Goal: Information Seeking & Learning: Learn about a topic

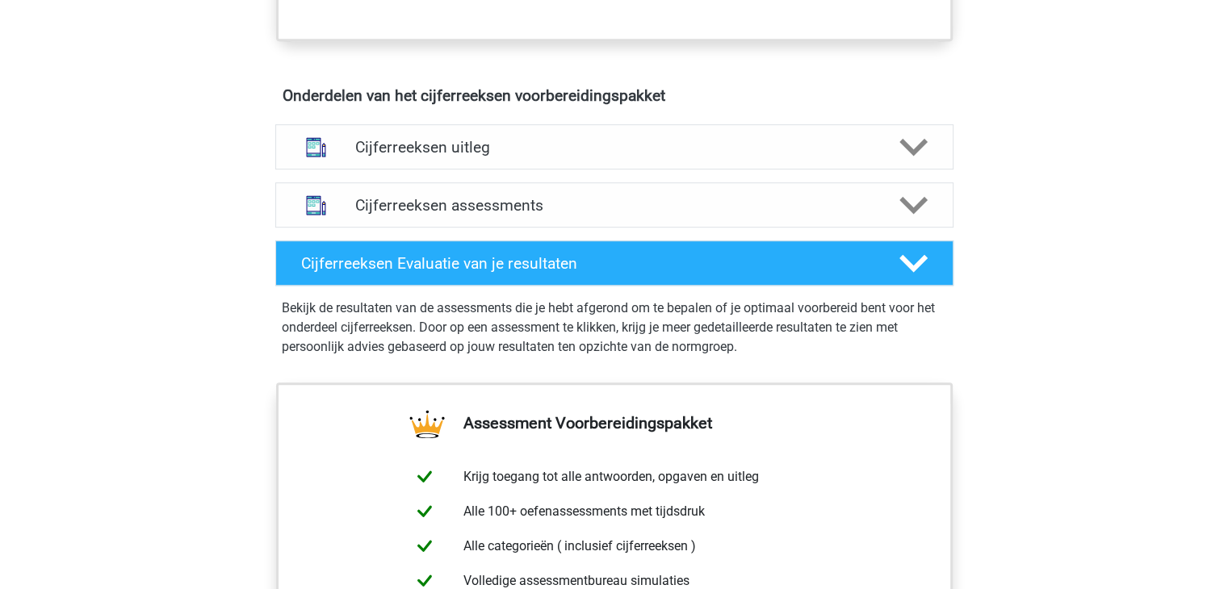
scroll to position [788, 0]
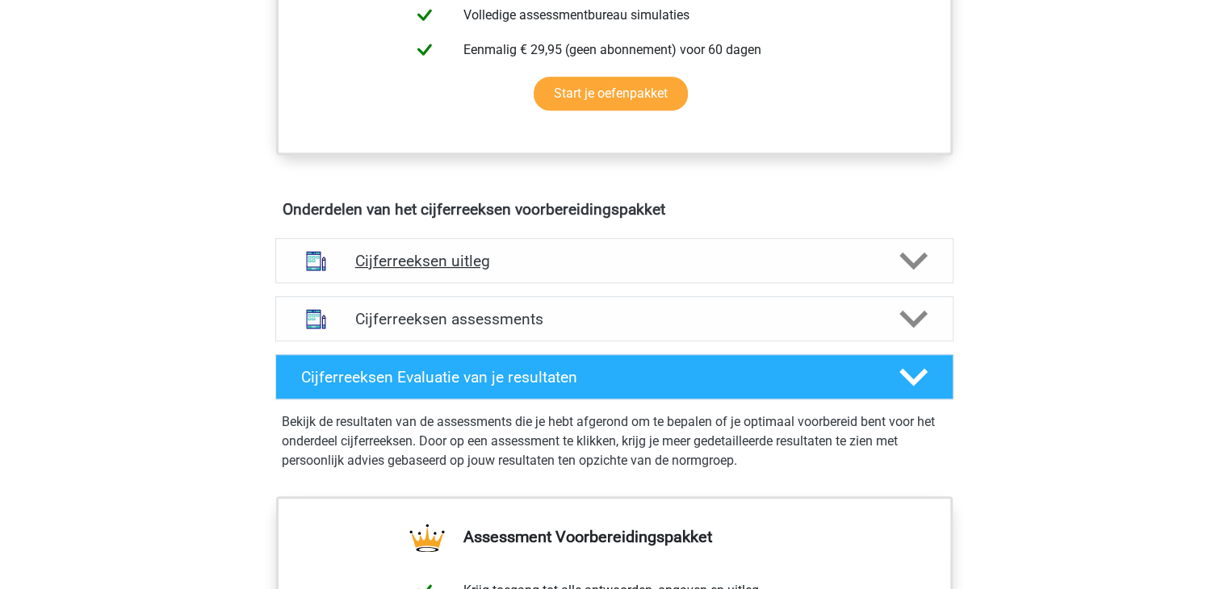
click at [391, 260] on div "Cijferreeksen uitleg" at bounding box center [614, 260] width 678 height 45
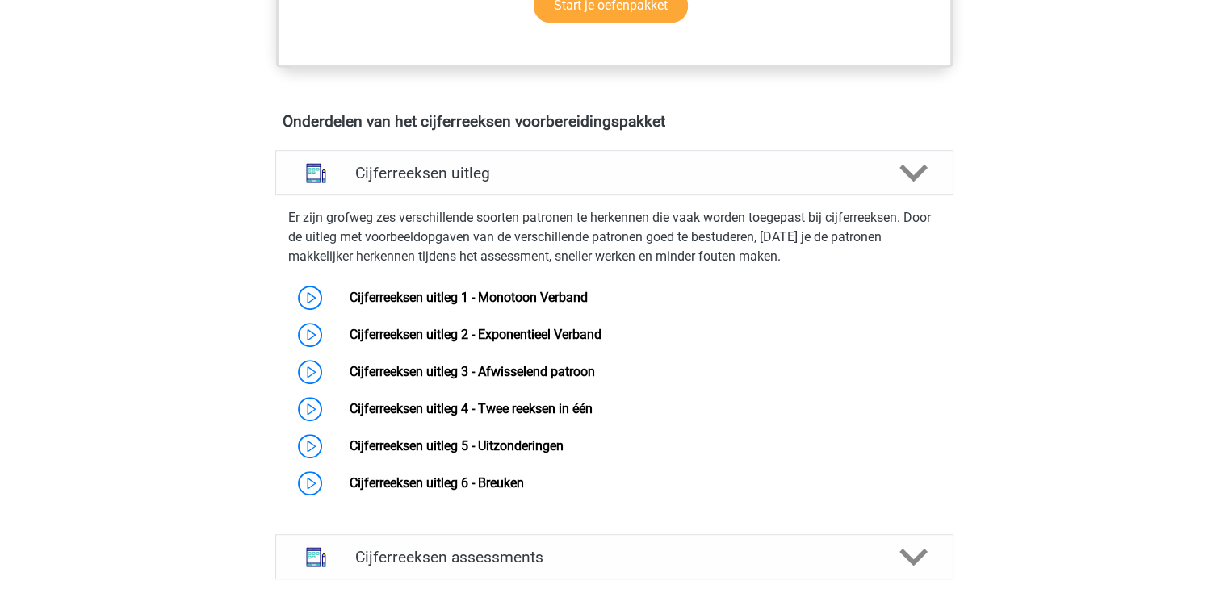
scroll to position [868, 0]
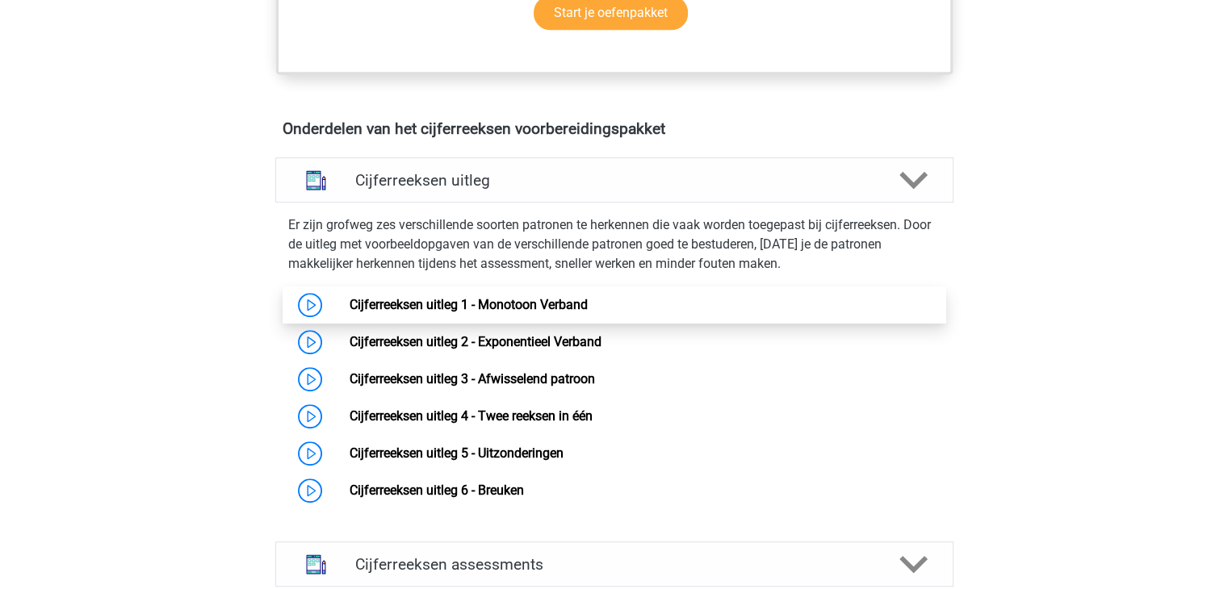
click at [471, 312] on link "Cijferreeksen uitleg 1 - Monotoon Verband" at bounding box center [468, 304] width 238 height 15
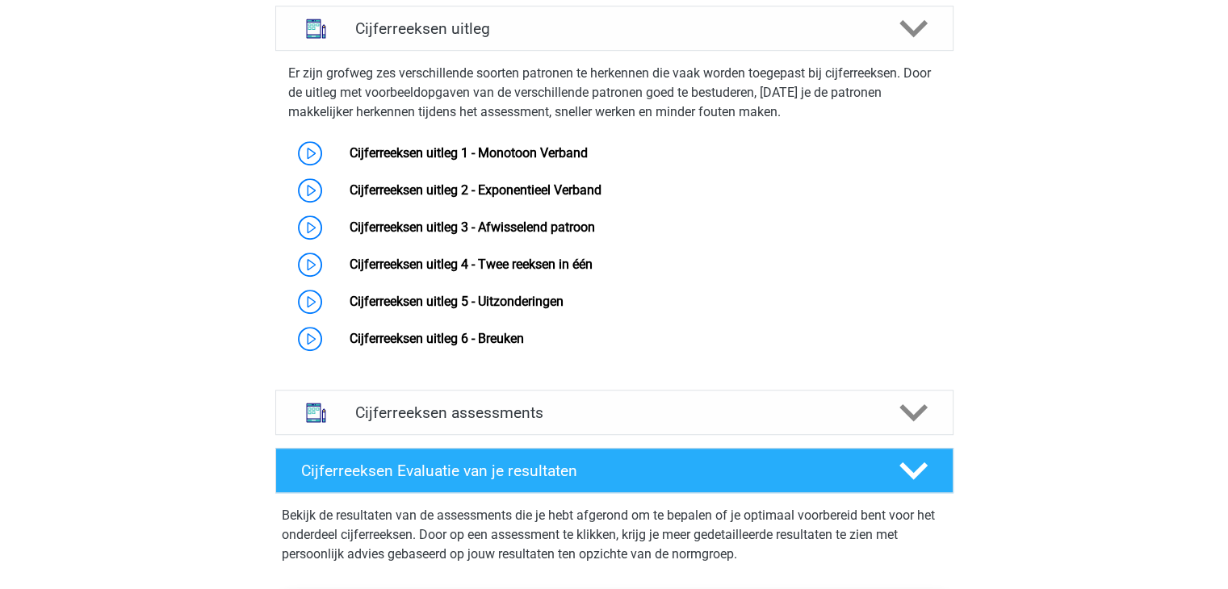
scroll to position [1030, 0]
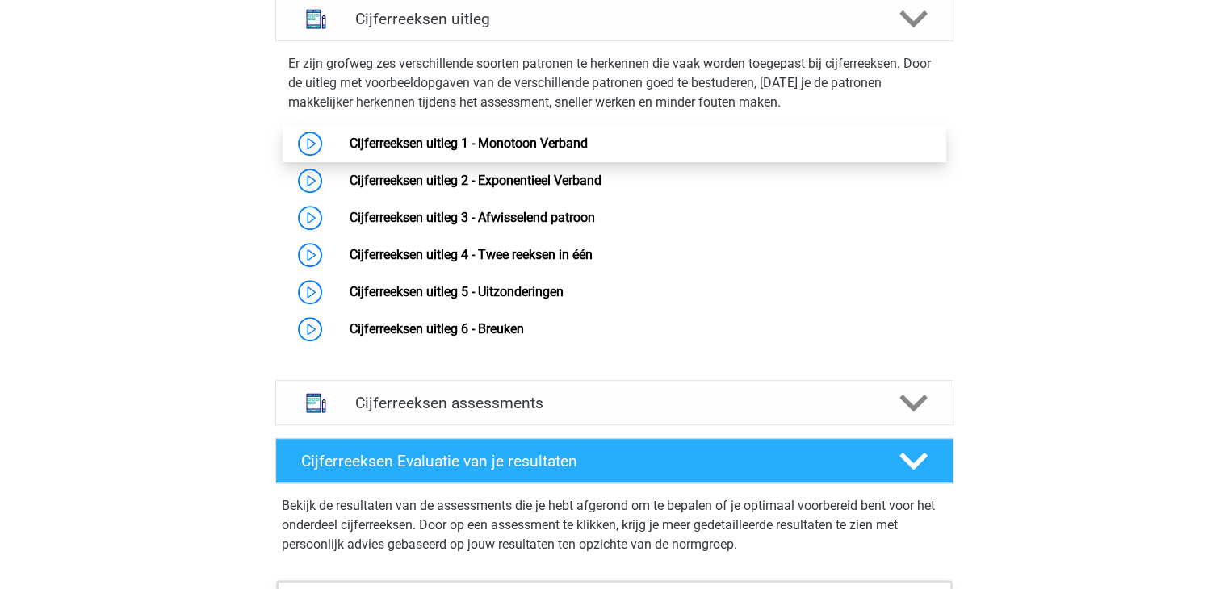
click at [477, 151] on link "Cijferreeksen uitleg 1 - Monotoon Verband" at bounding box center [468, 143] width 238 height 15
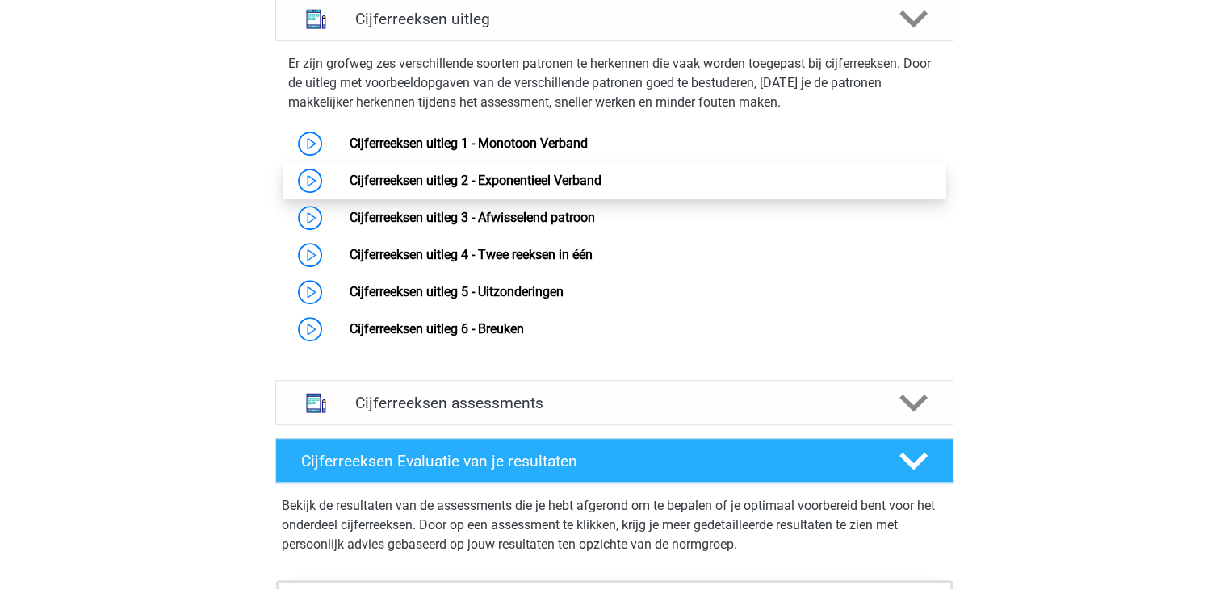
click at [484, 188] on link "Cijferreeksen uitleg 2 - Exponentieel Verband" at bounding box center [475, 180] width 252 height 15
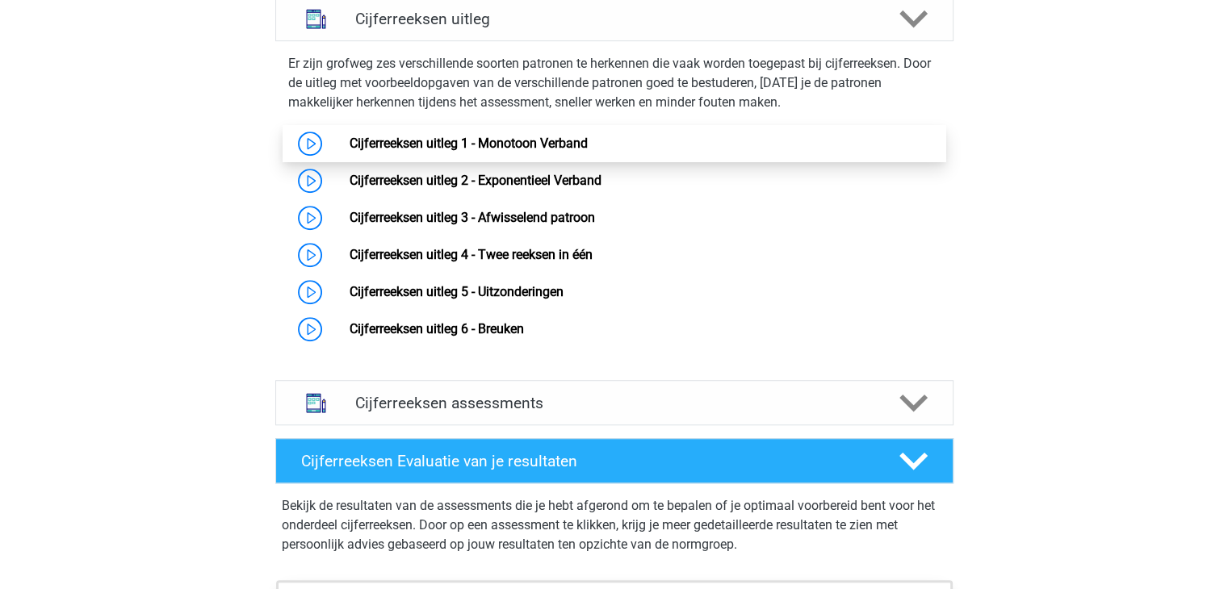
click at [584, 151] on link "Cijferreeksen uitleg 1 - Monotoon Verband" at bounding box center [468, 143] width 238 height 15
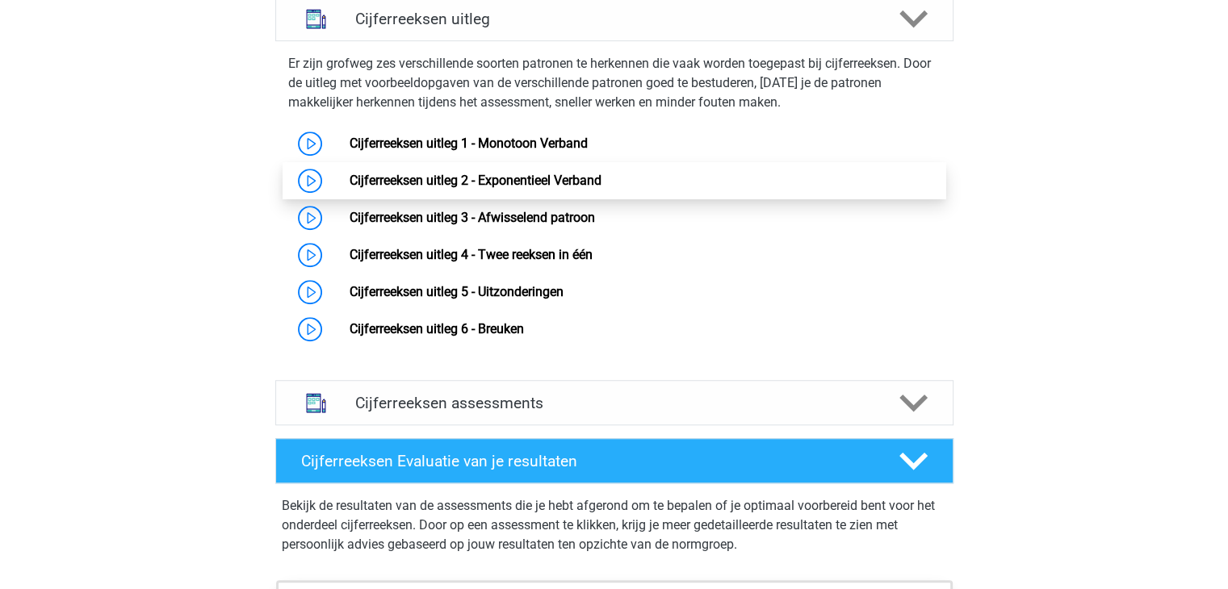
click at [479, 188] on link "Cijferreeksen uitleg 2 - Exponentieel Verband" at bounding box center [475, 180] width 252 height 15
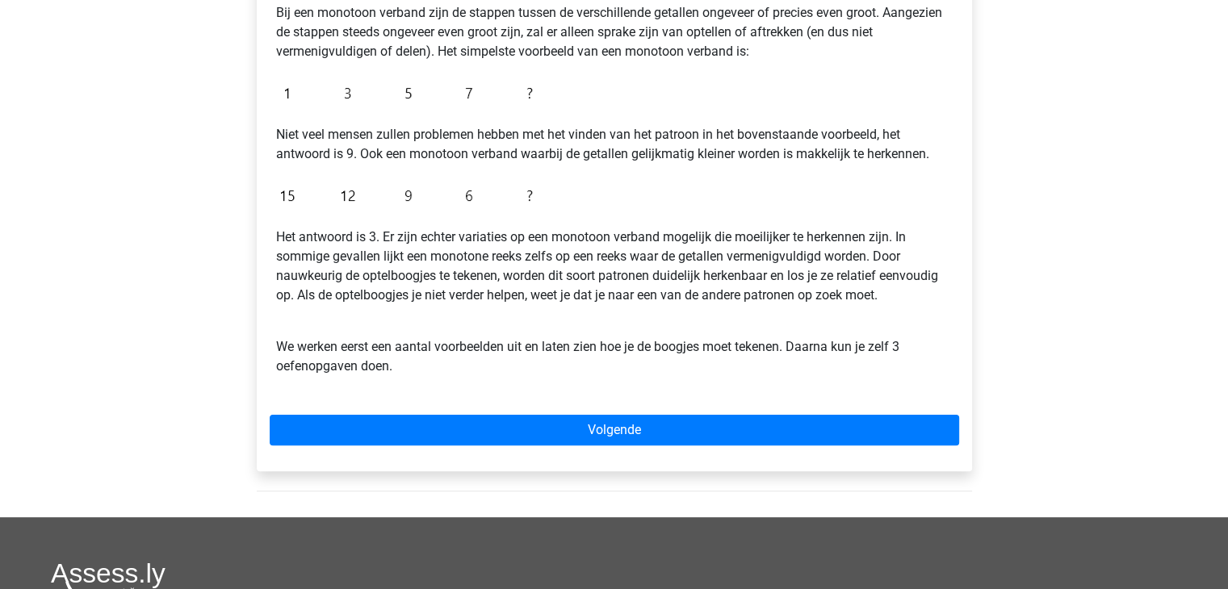
scroll to position [360, 0]
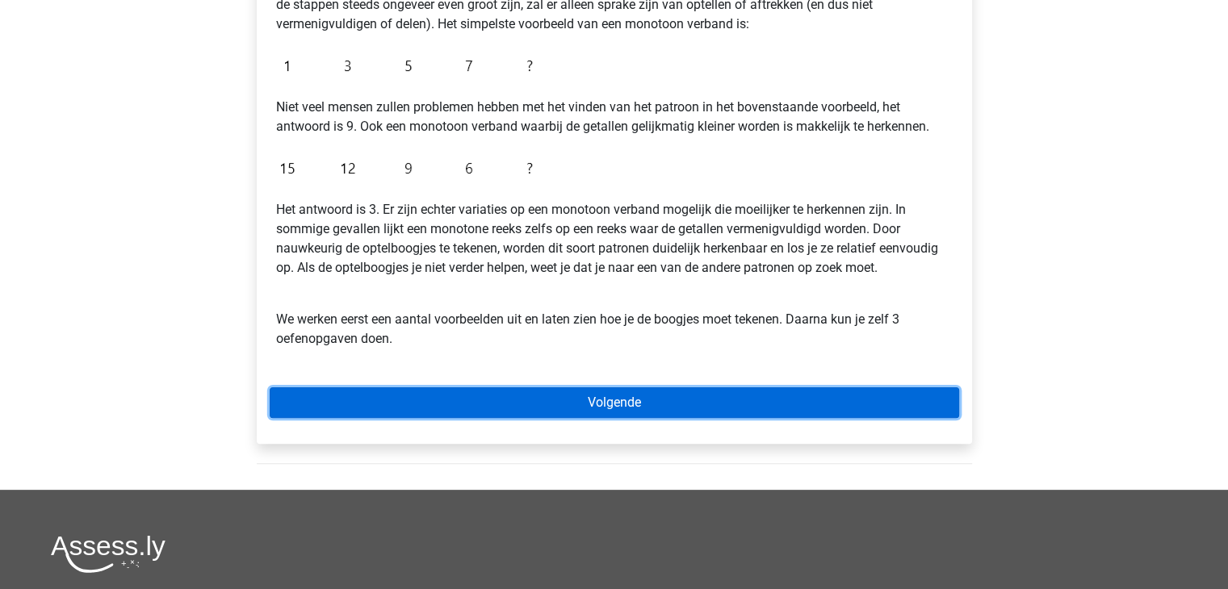
click at [598, 398] on link "Volgende" at bounding box center [614, 402] width 689 height 31
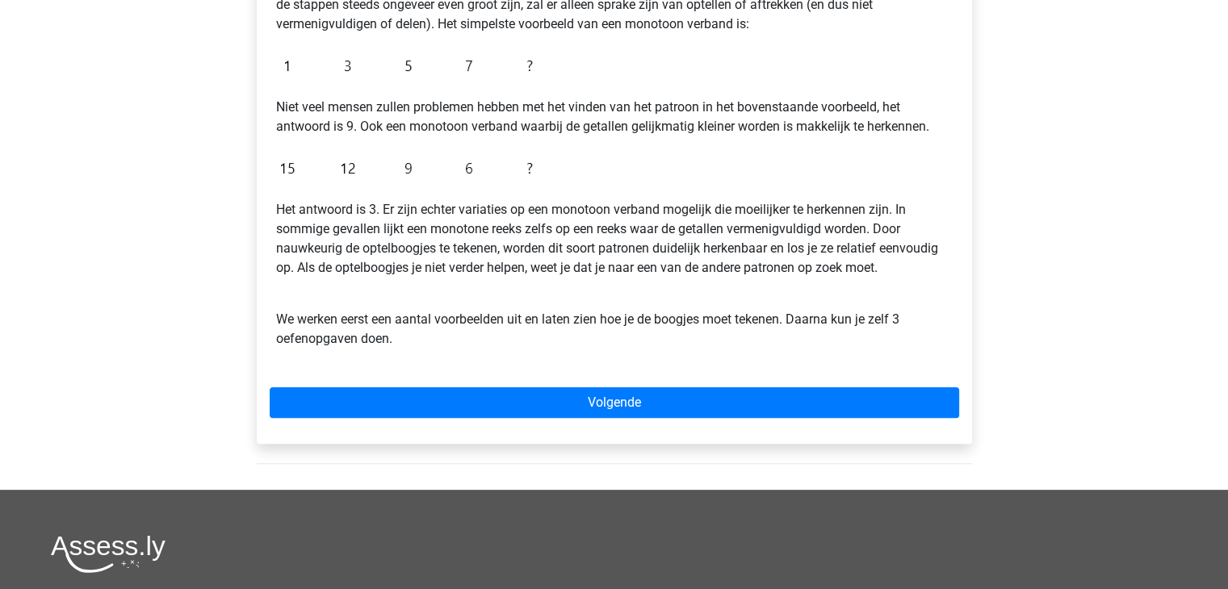
scroll to position [279, 0]
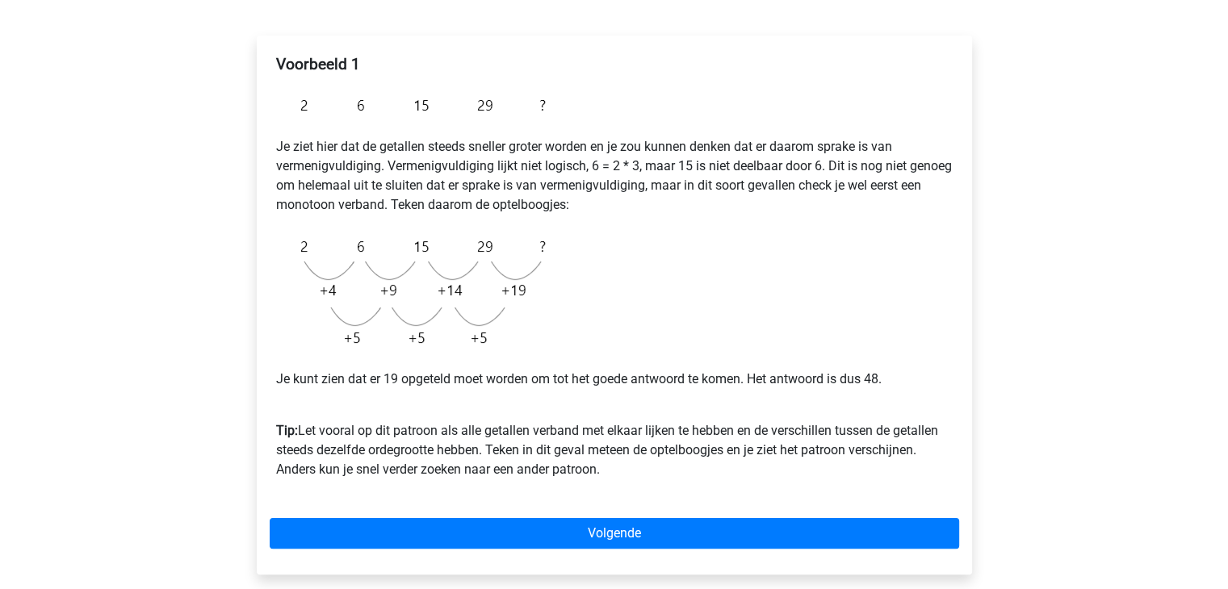
scroll to position [323, 0]
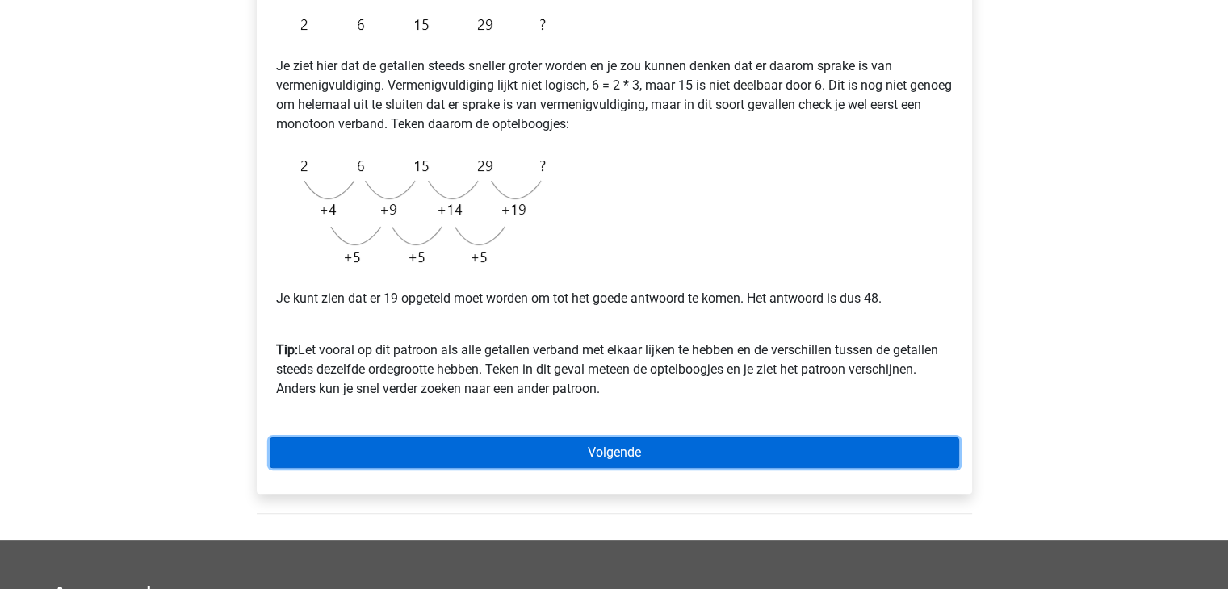
click at [641, 442] on link "Volgende" at bounding box center [614, 452] width 689 height 31
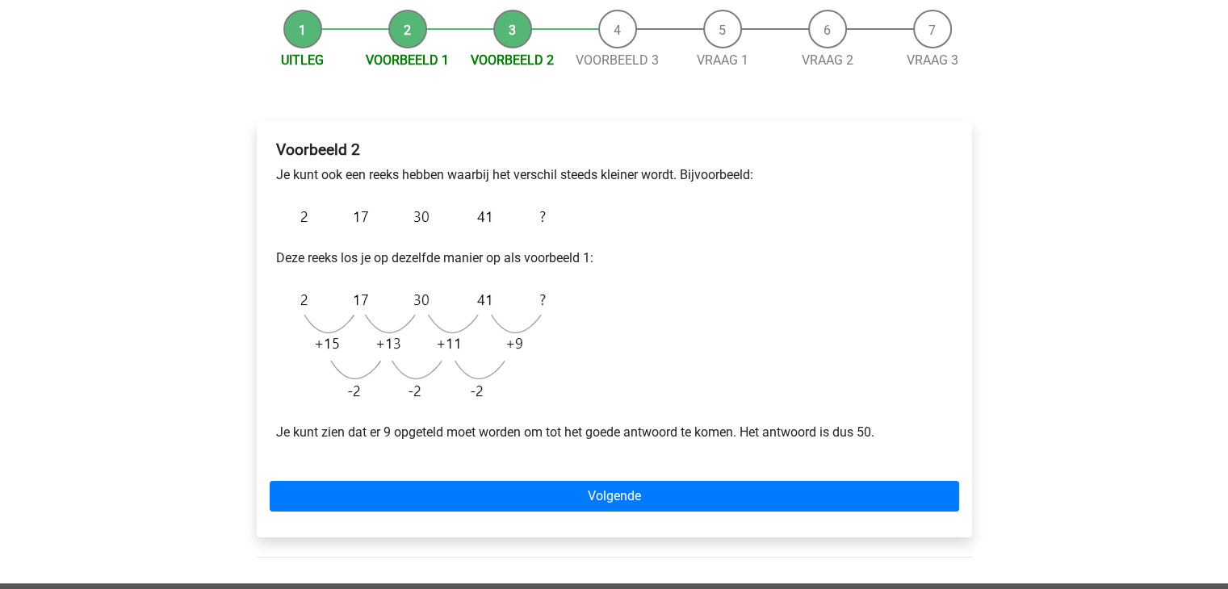
scroll to position [161, 0]
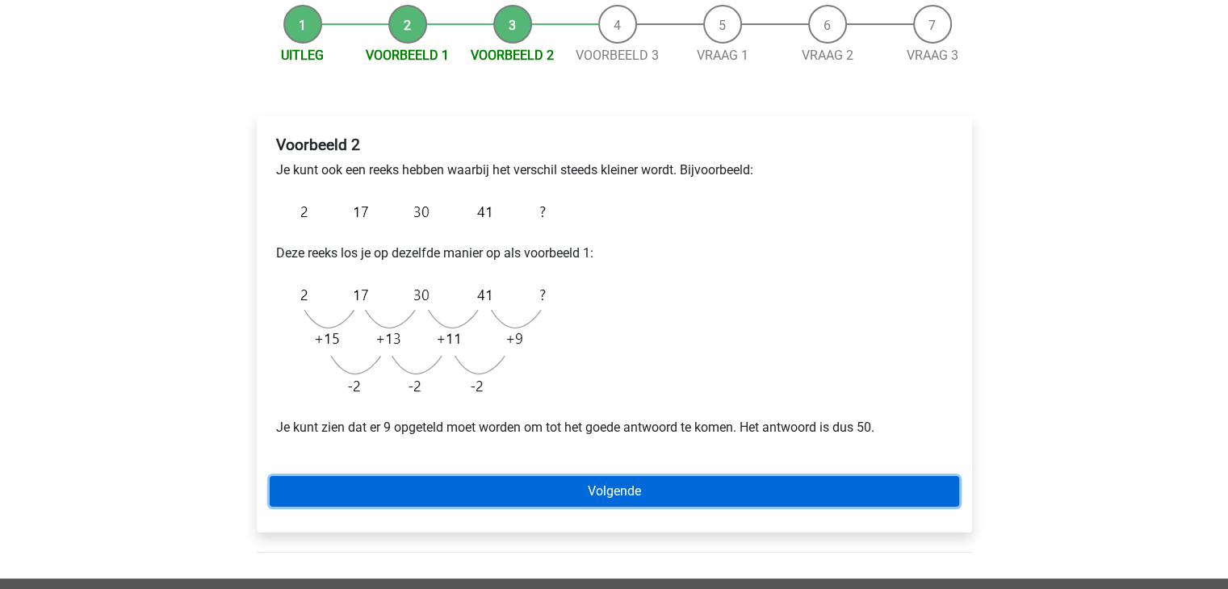
click at [613, 485] on link "Volgende" at bounding box center [614, 491] width 689 height 31
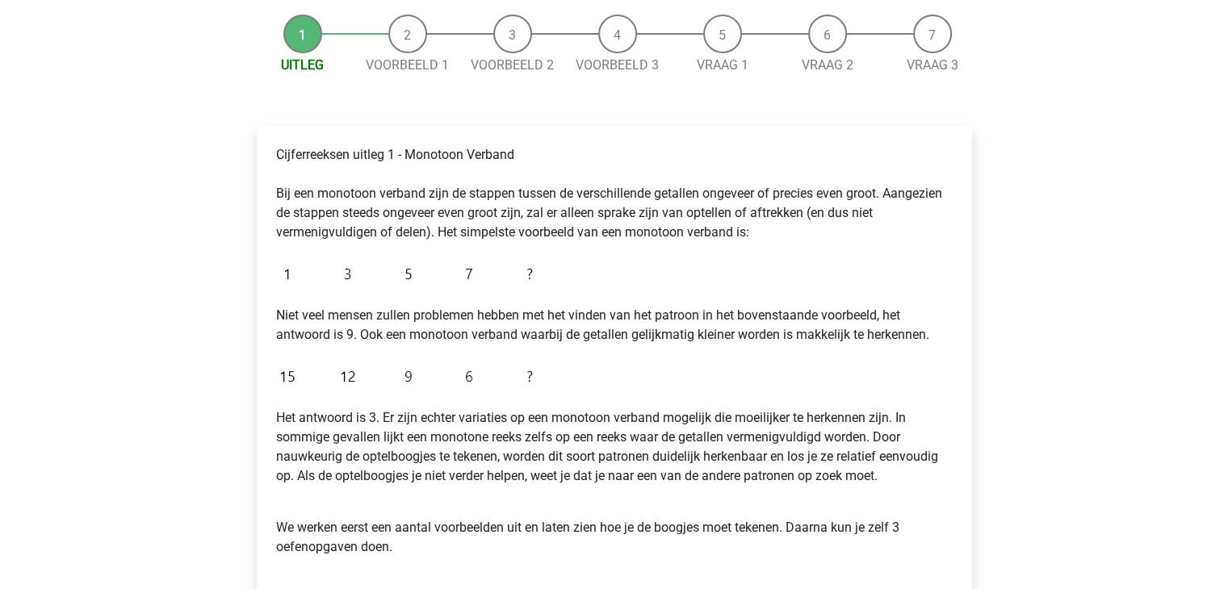
scroll to position [161, 0]
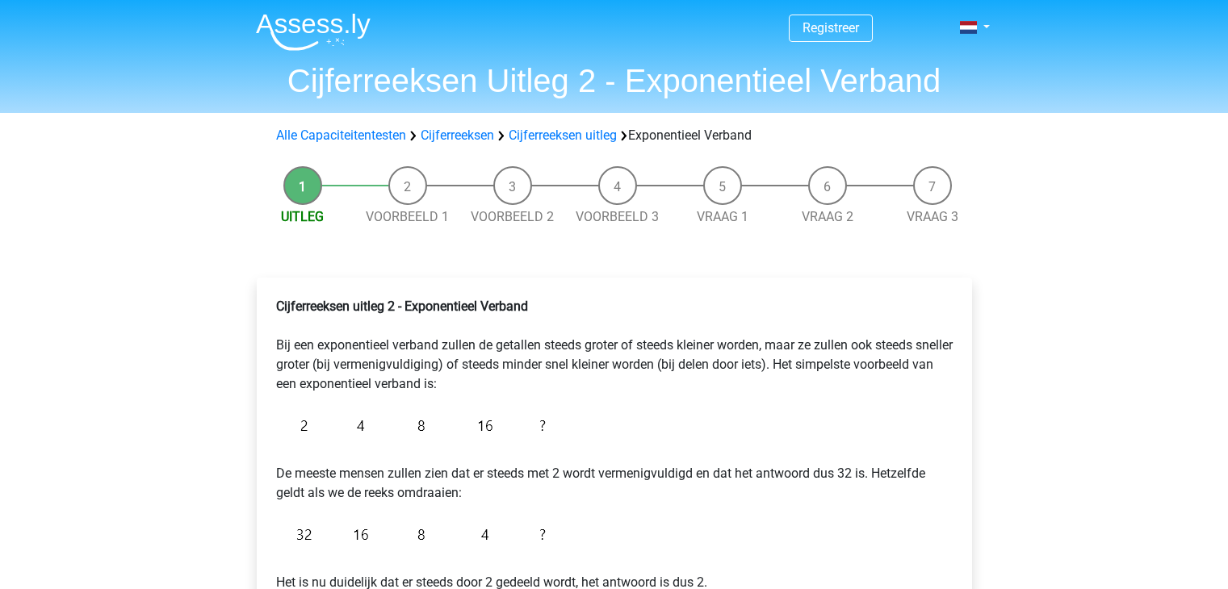
scroll to position [161, 0]
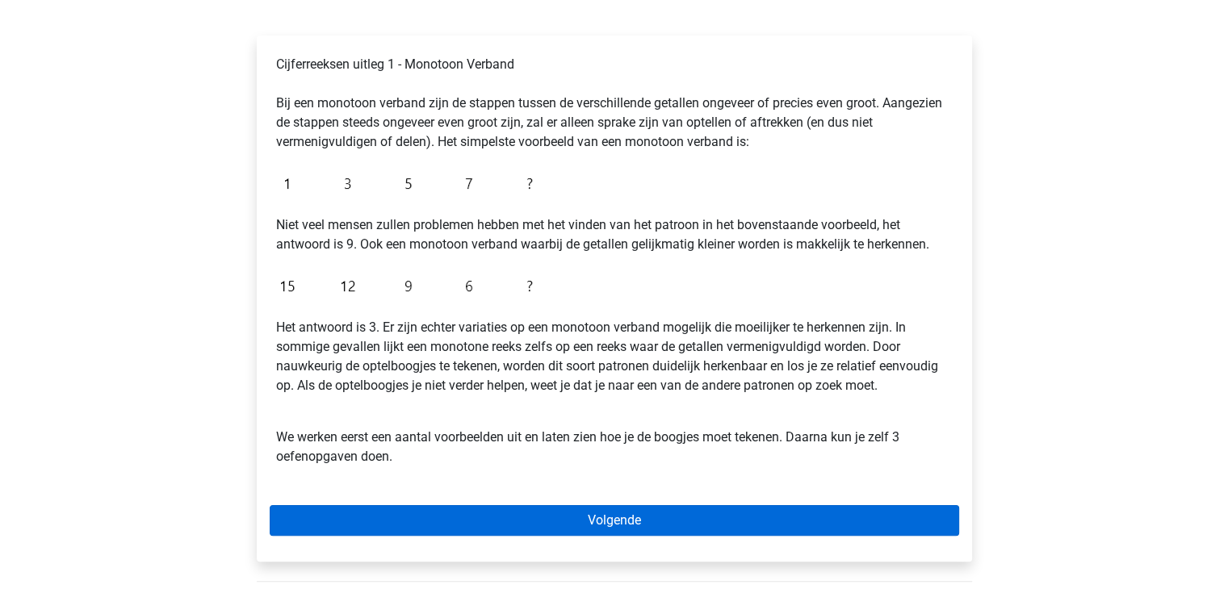
scroll to position [242, 0]
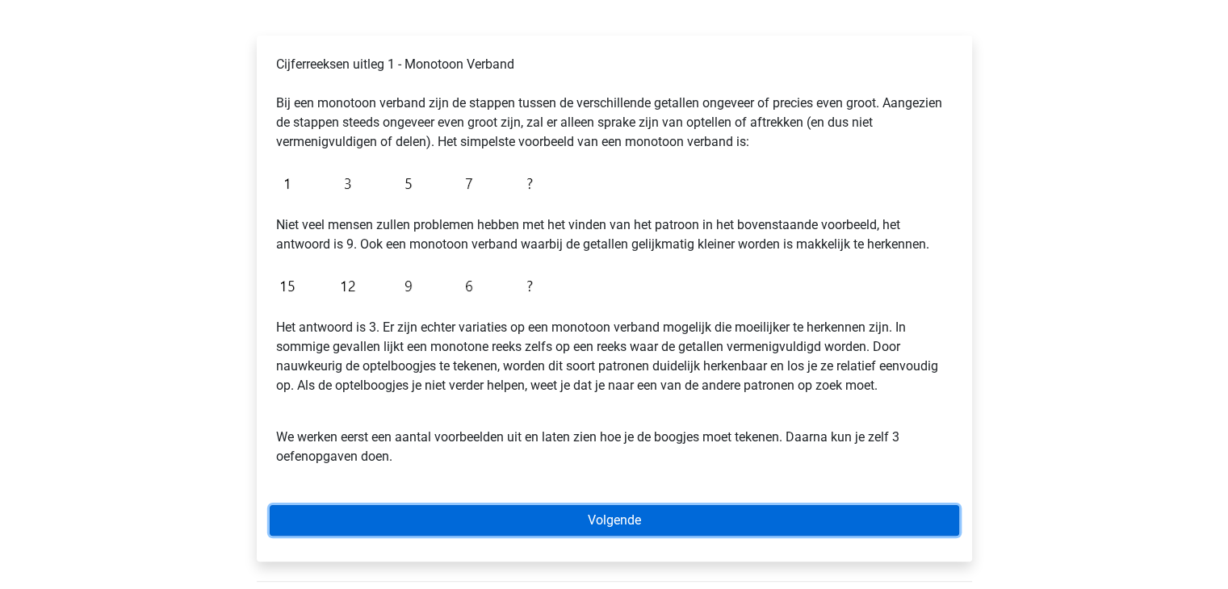
click at [655, 516] on link "Volgende" at bounding box center [614, 520] width 689 height 31
click at [625, 515] on link "Volgende" at bounding box center [614, 520] width 689 height 31
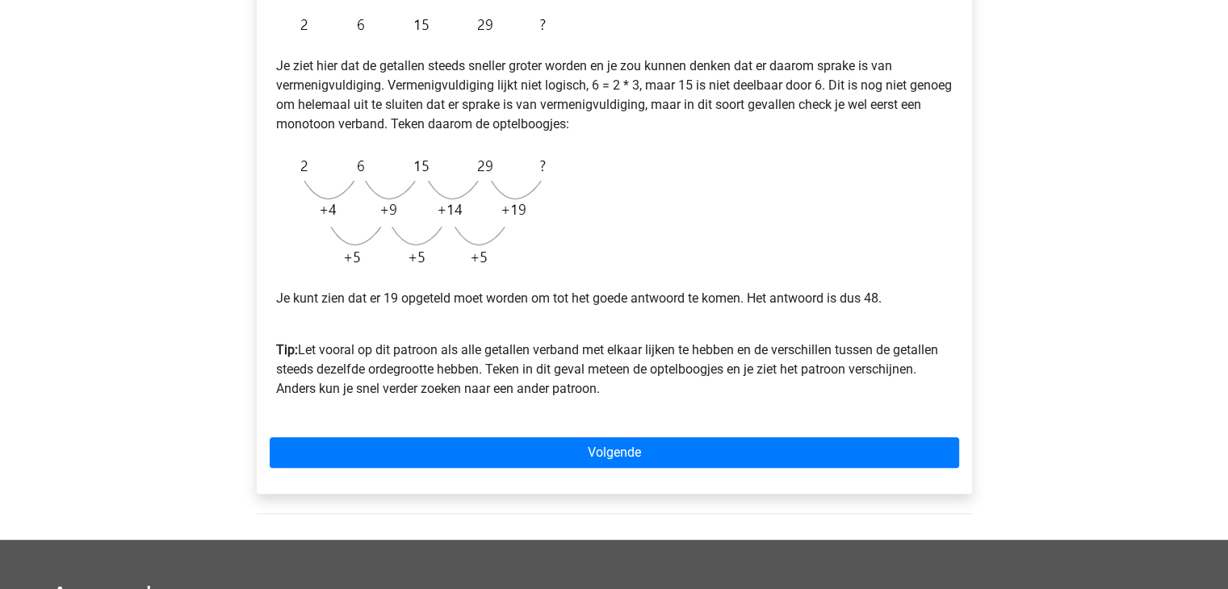
scroll to position [404, 0]
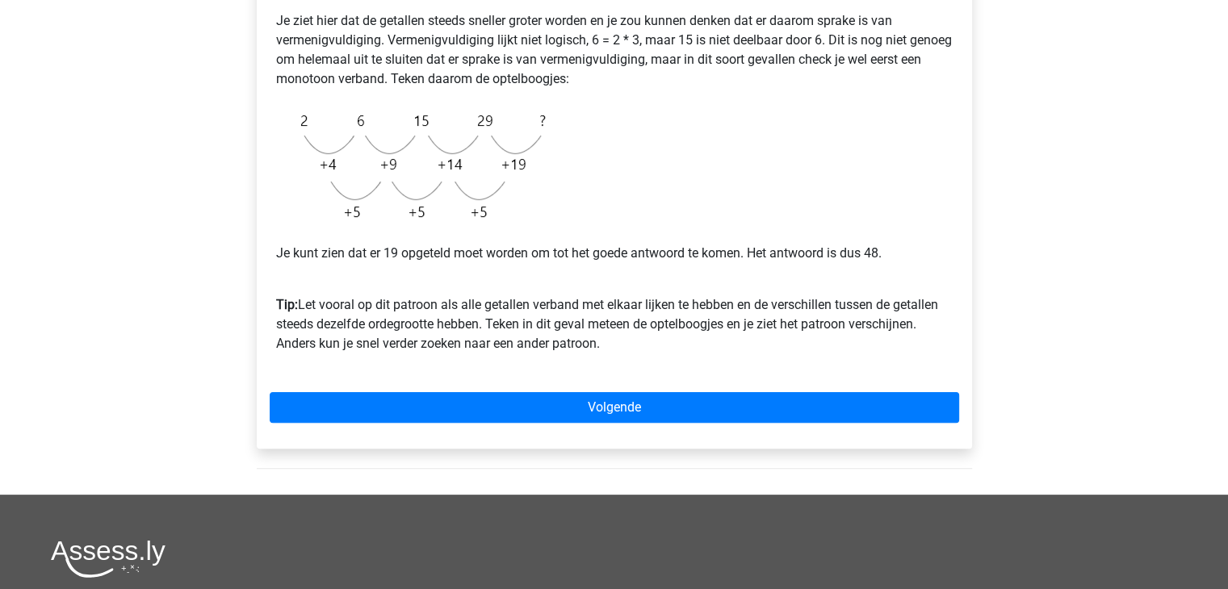
scroll to position [404, 0]
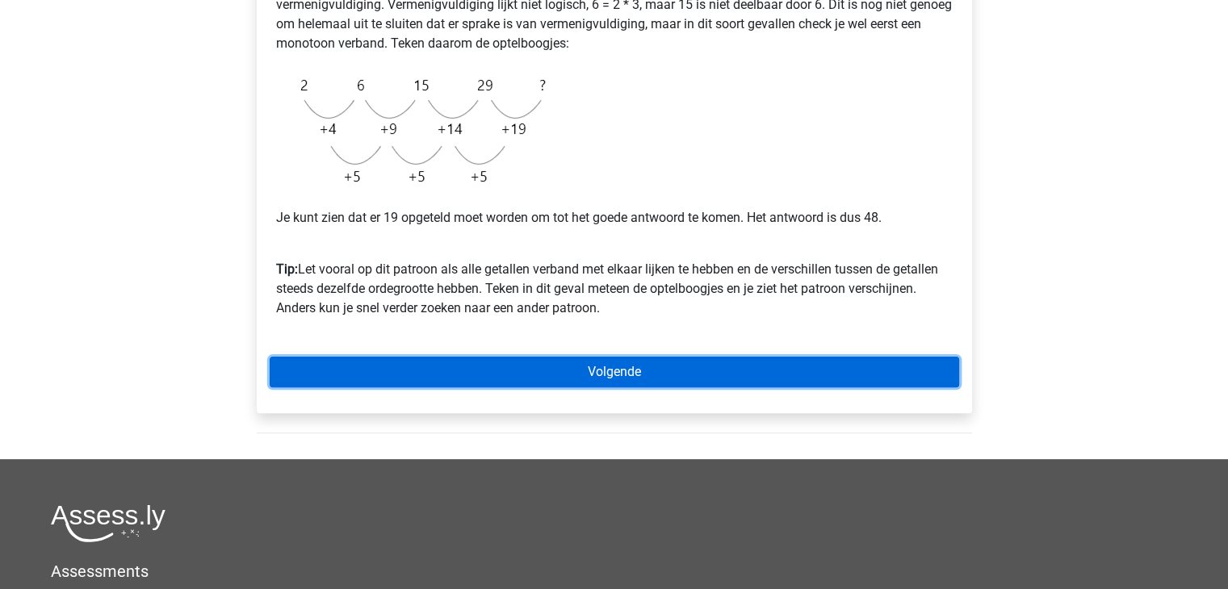
click at [710, 372] on link "Volgende" at bounding box center [614, 372] width 689 height 31
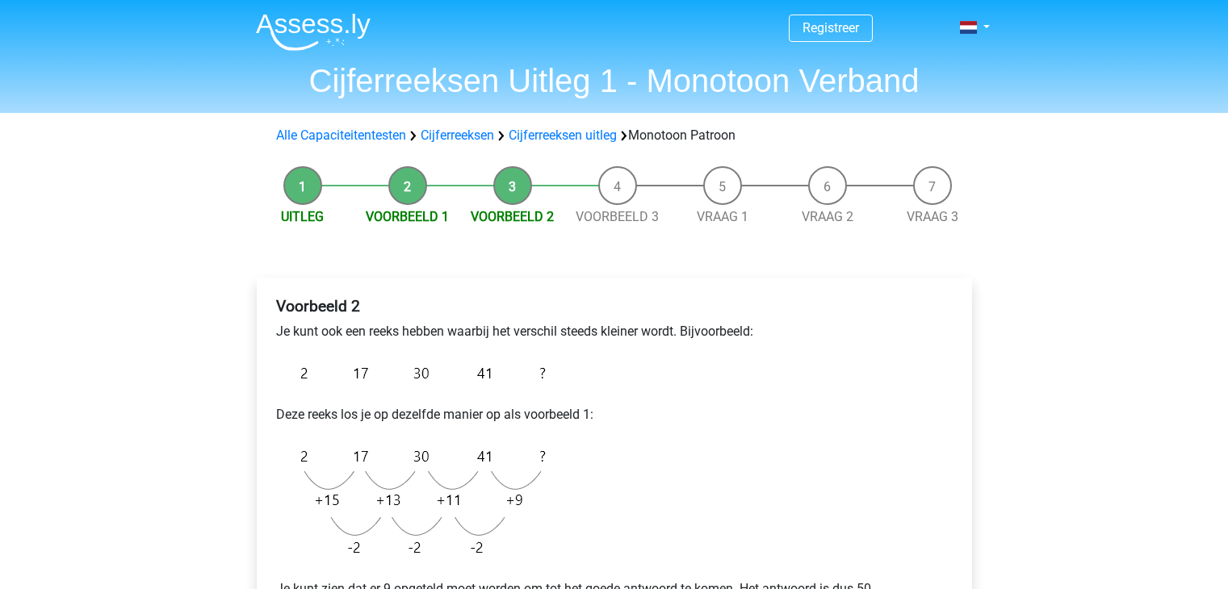
scroll to position [161, 0]
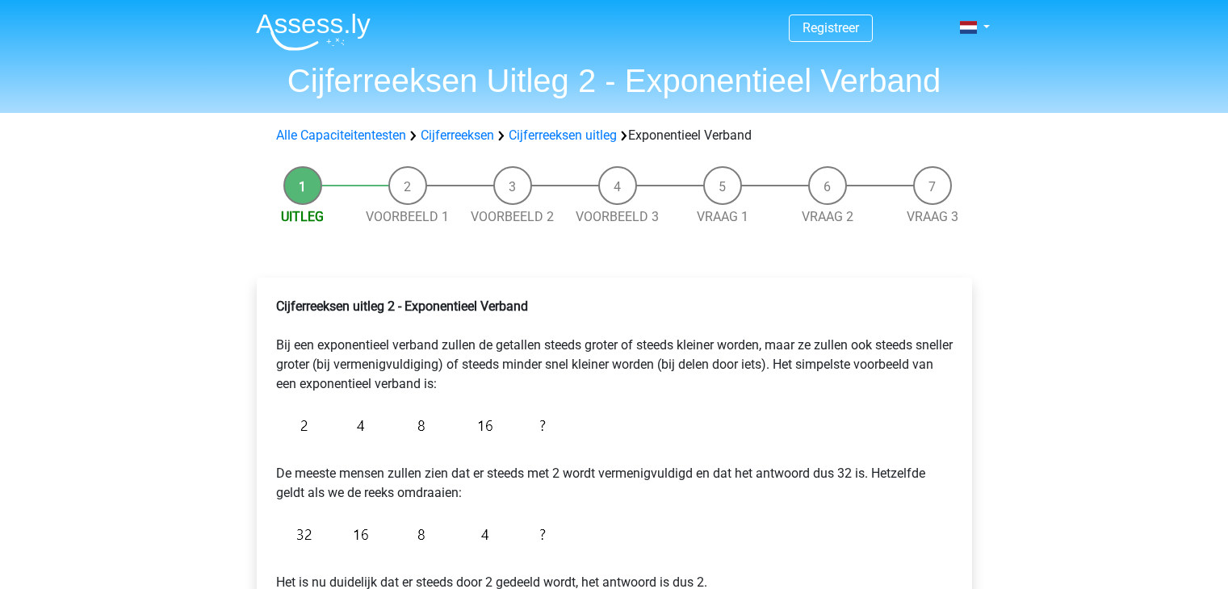
scroll to position [161, 0]
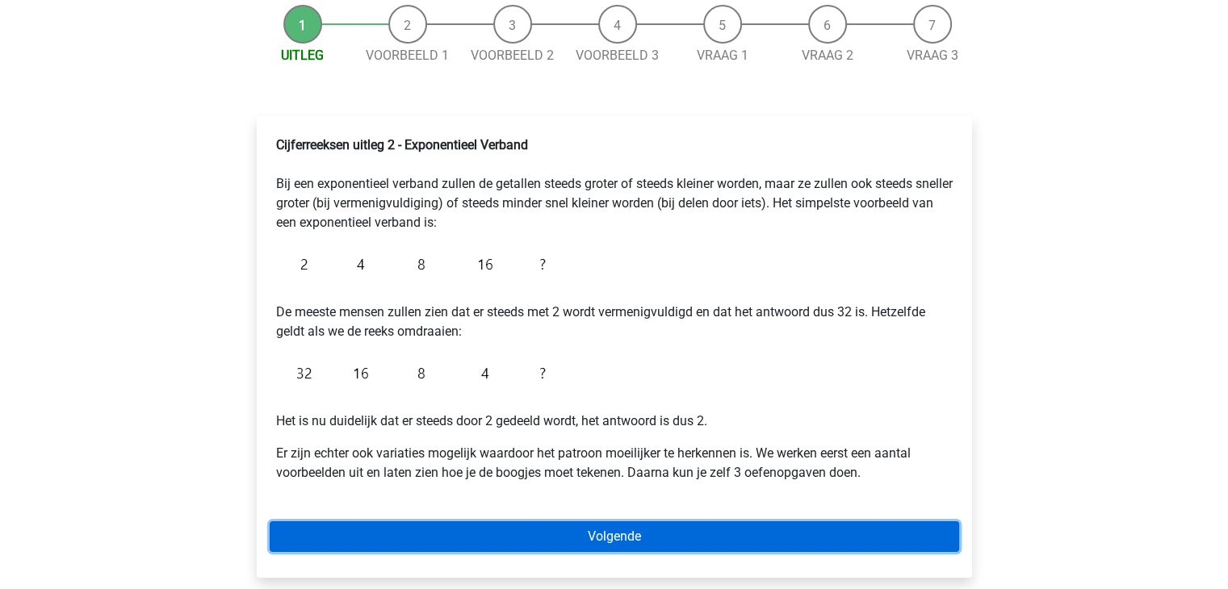
click at [672, 534] on link "Volgende" at bounding box center [614, 536] width 689 height 31
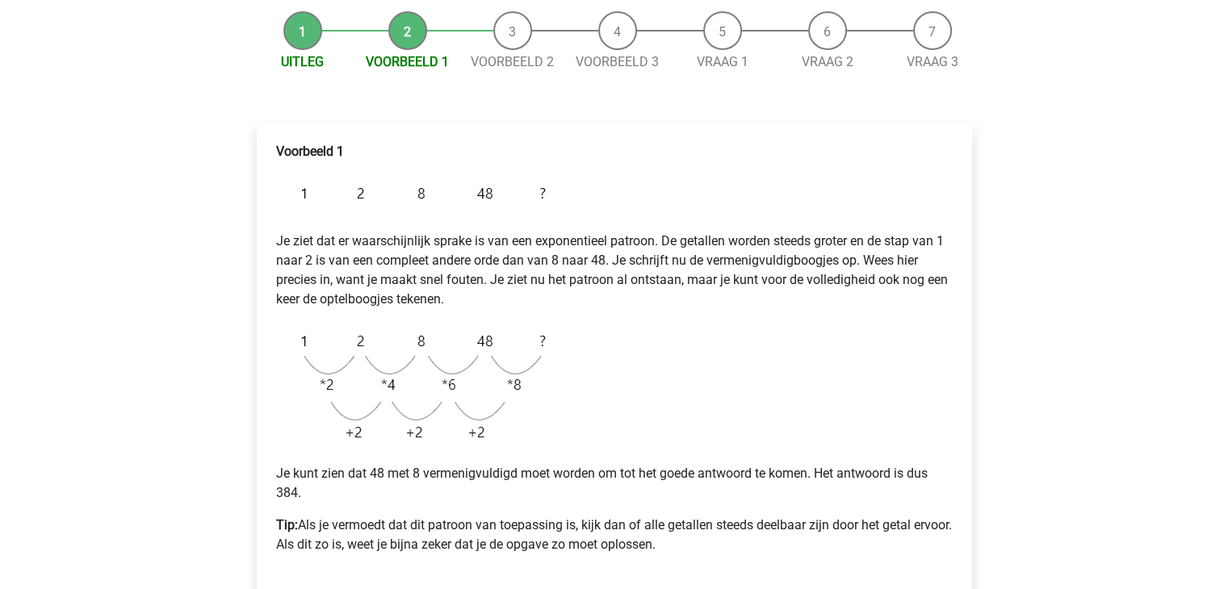
scroll to position [478, 0]
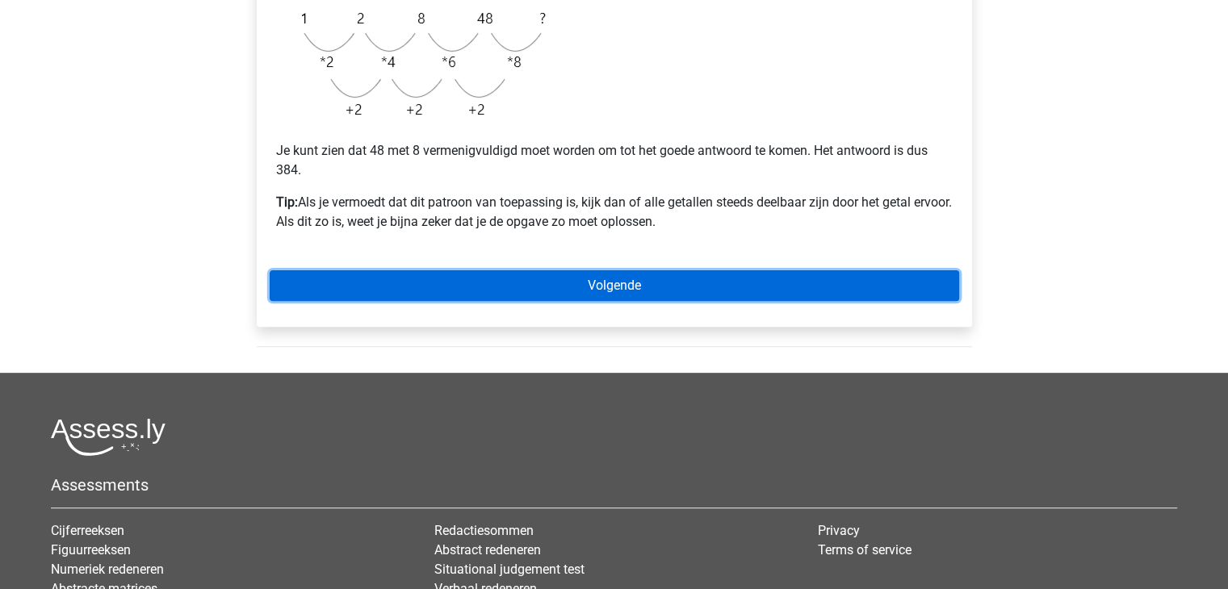
click at [701, 288] on link "Volgende" at bounding box center [614, 285] width 689 height 31
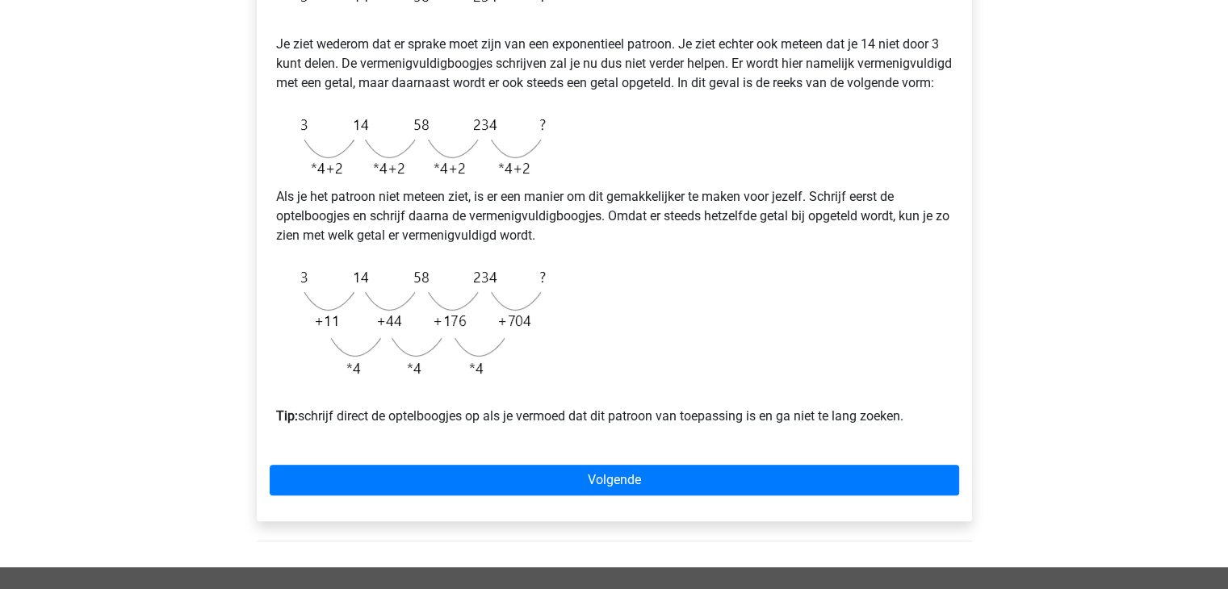
scroll to position [323, 0]
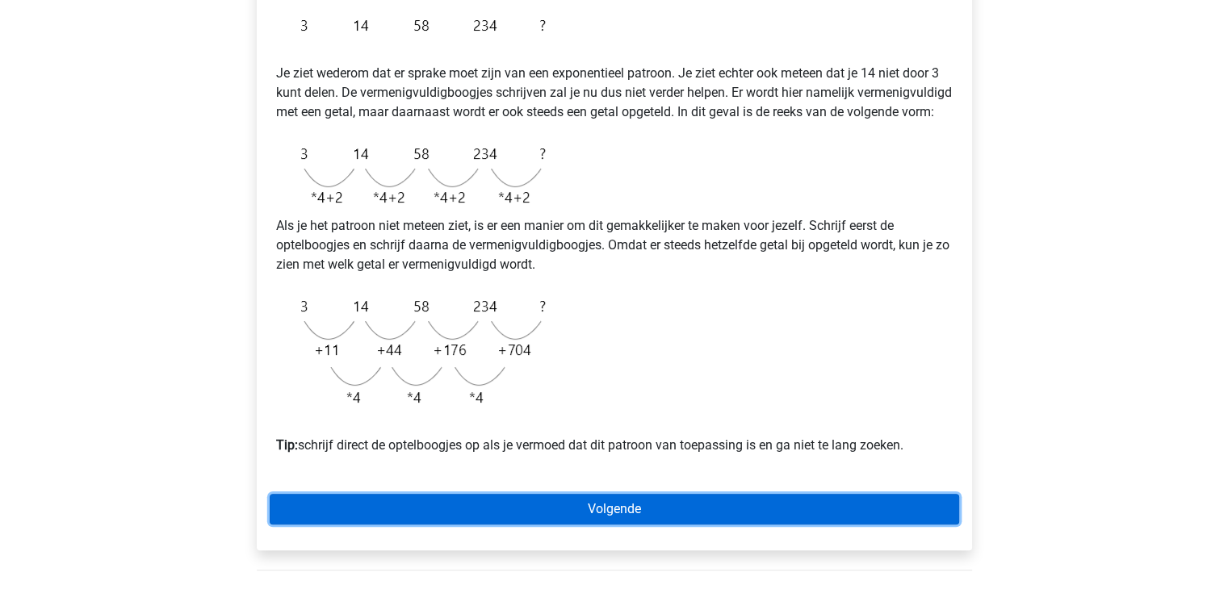
click at [710, 525] on link "Volgende" at bounding box center [614, 509] width 689 height 31
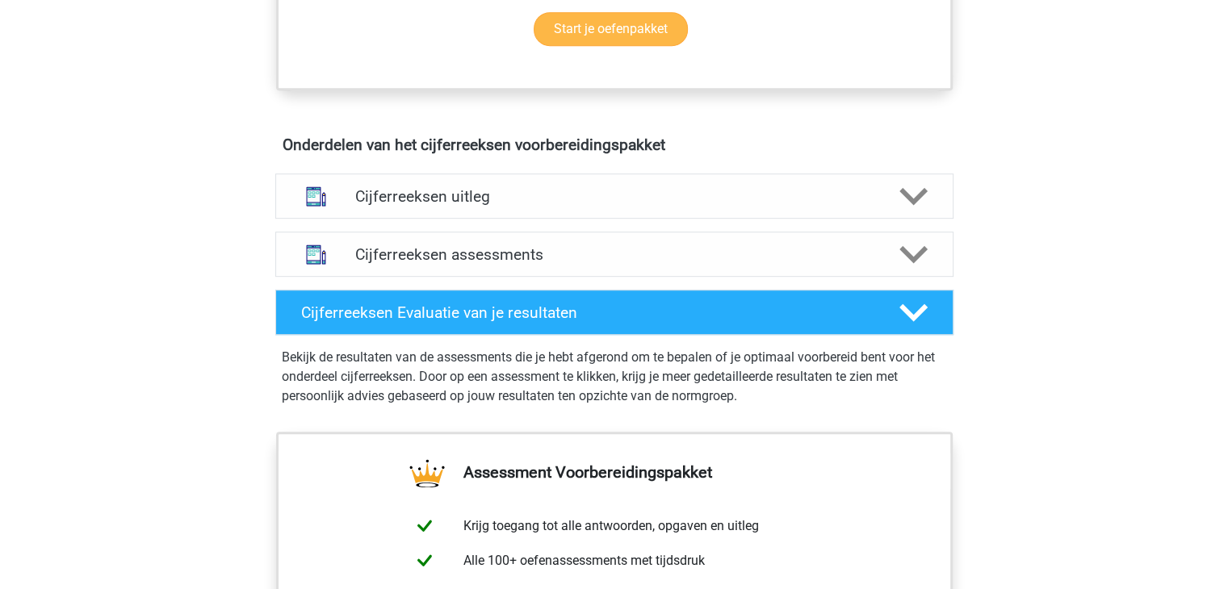
scroll to position [868, 0]
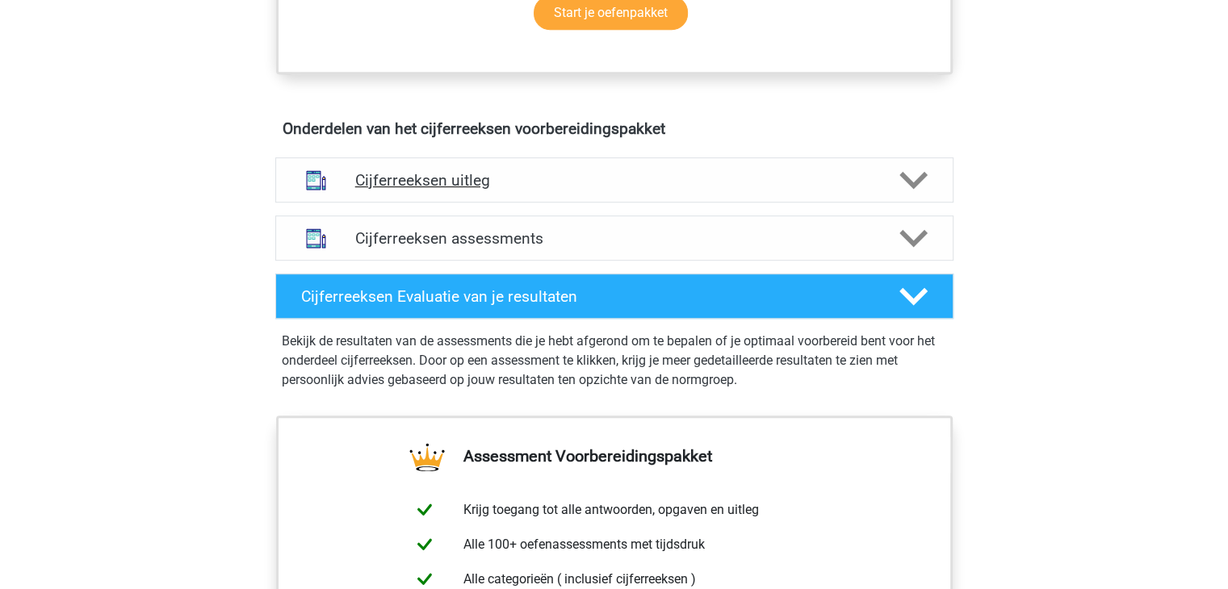
click at [450, 190] on h4 "Cijferreeksen uitleg" at bounding box center [614, 180] width 518 height 19
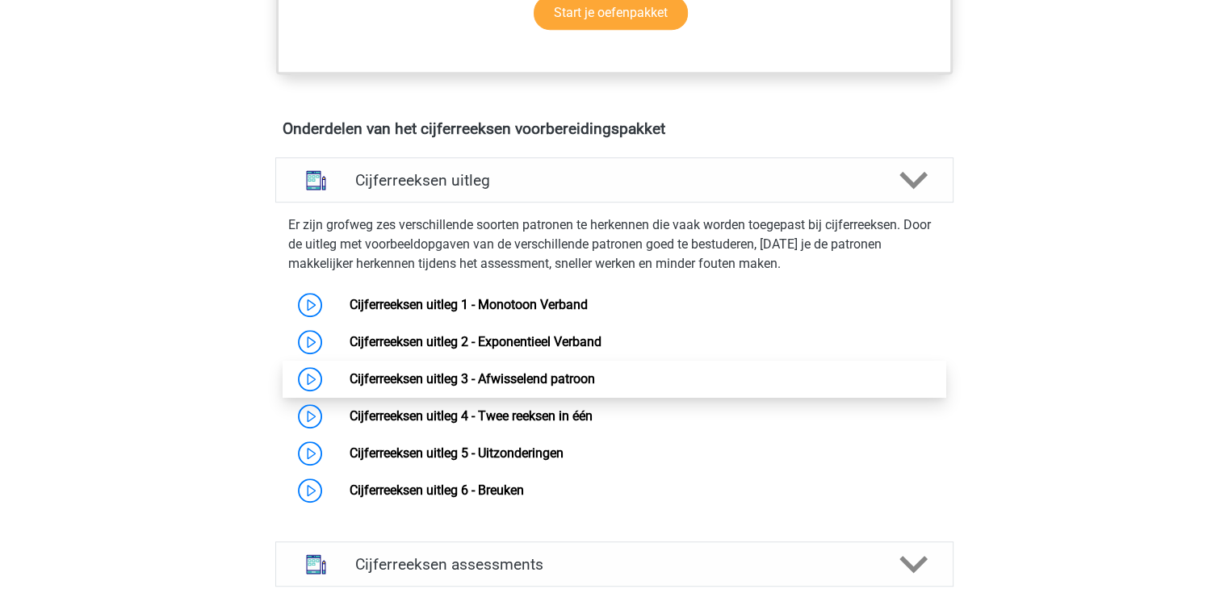
click at [462, 387] on link "Cijferreeksen uitleg 3 - Afwisselend patroon" at bounding box center [471, 378] width 245 height 15
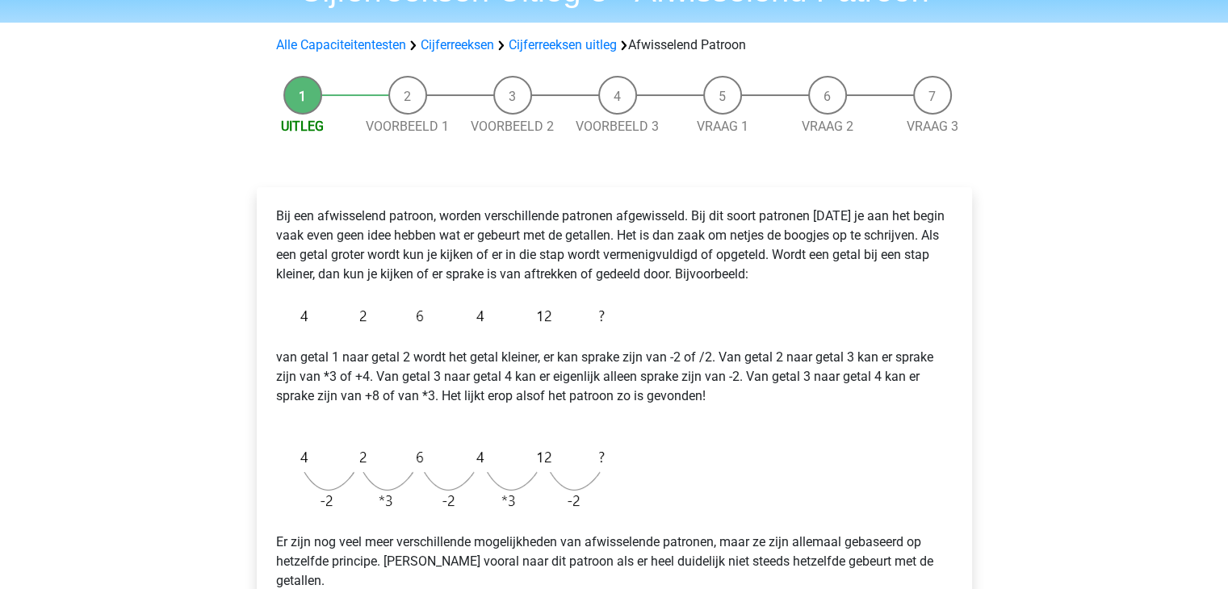
scroll to position [81, 0]
